Goal: Task Accomplishment & Management: Manage account settings

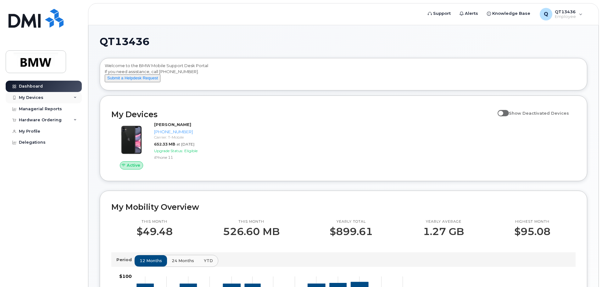
click at [42, 98] on div "My Devices" at bounding box center [31, 97] width 25 height 5
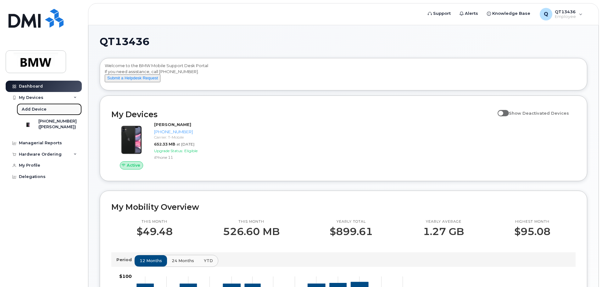
click at [38, 108] on div "Add Device" at bounding box center [34, 109] width 25 height 6
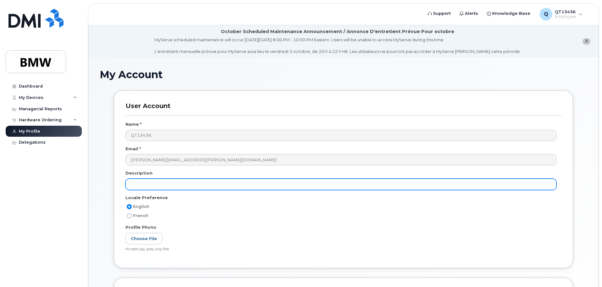
click at [162, 186] on input "text" at bounding box center [341, 183] width 431 height 11
type input "I"
type input "iPhone"
drag, startPoint x: 116, startPoint y: 184, endPoint x: 77, endPoint y: 183, distance: 39.7
click at [88, 183] on div "Support Alerts Knowledge Base Q QT13436 Employee English Français Sign out Dash…" at bounding box center [343, 205] width 511 height 360
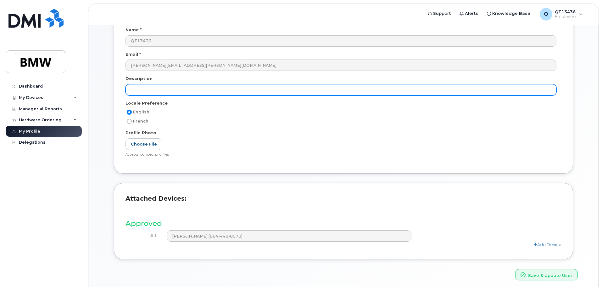
scroll to position [119, 0]
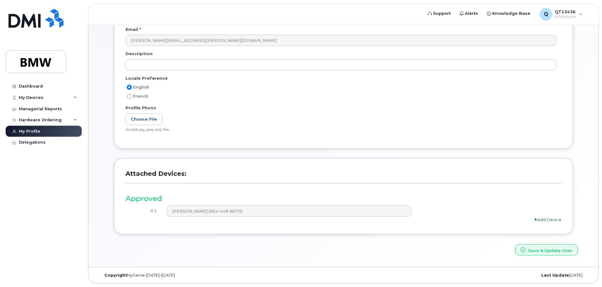
click at [558, 219] on link "Add Device" at bounding box center [548, 219] width 28 height 5
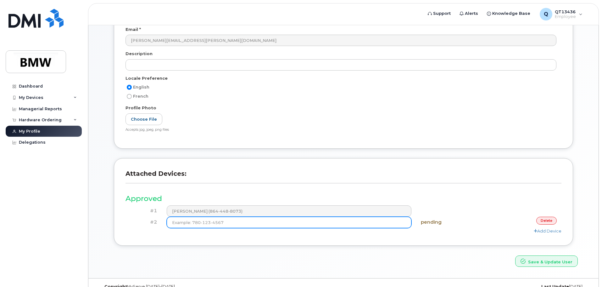
click at [243, 222] on input at bounding box center [289, 221] width 245 height 11
drag, startPoint x: 200, startPoint y: 228, endPoint x: 153, endPoint y: 226, distance: 47.2
click at [154, 227] on div "#2 pending delete" at bounding box center [344, 221] width 436 height 11
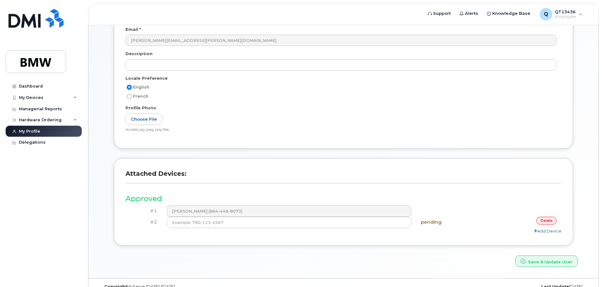
click at [546, 231] on link "Add Device" at bounding box center [548, 230] width 28 height 5
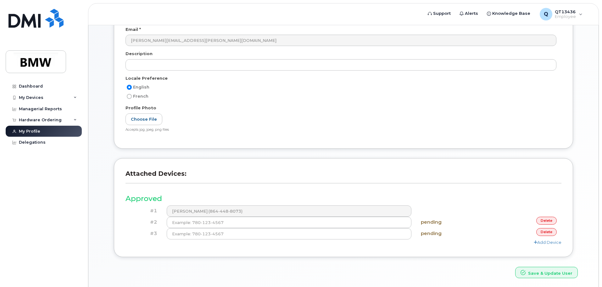
click at [545, 231] on link "delete" at bounding box center [546, 232] width 20 height 8
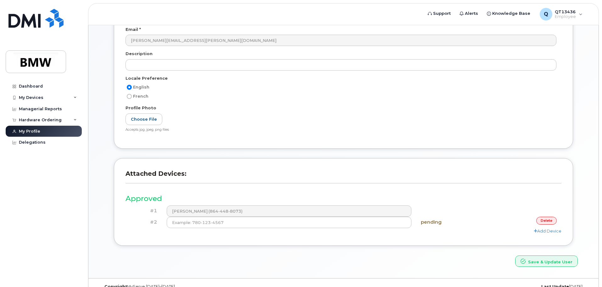
click at [543, 221] on link "delete" at bounding box center [546, 220] width 20 height 8
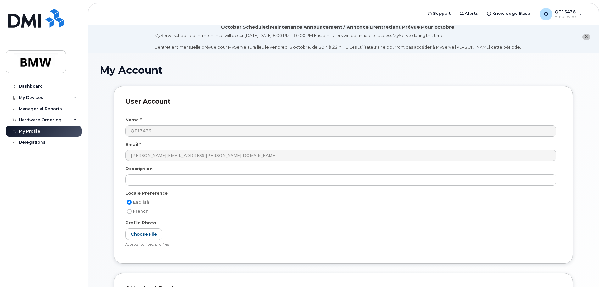
scroll to position [0, 0]
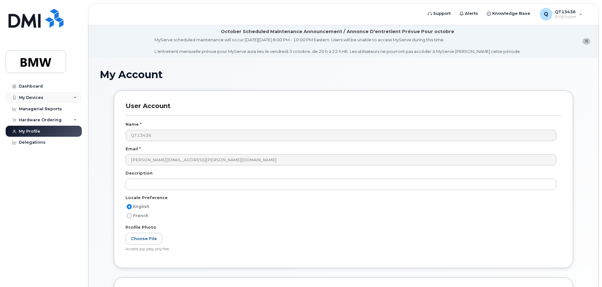
click at [27, 98] on div "My Devices" at bounding box center [31, 97] width 25 height 5
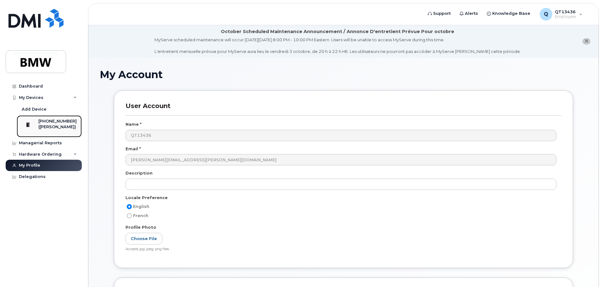
click at [44, 125] on div "([PERSON_NAME])" at bounding box center [57, 127] width 38 height 6
